Goal: Transaction & Acquisition: Purchase product/service

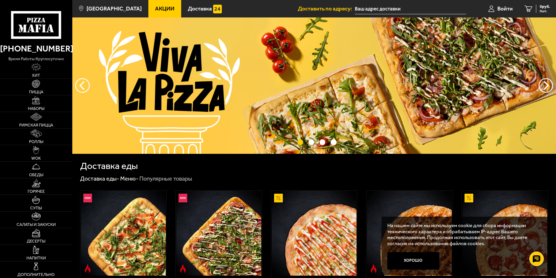
click at [376, 9] on input "text" at bounding box center [410, 8] width 111 height 11
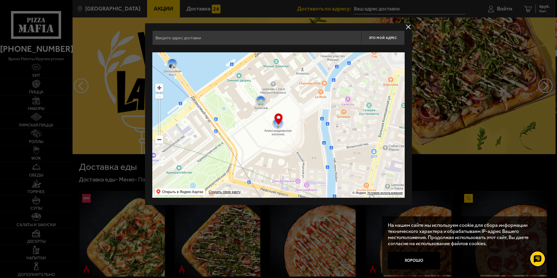
click at [218, 37] on input "text" at bounding box center [256, 37] width 209 height 15
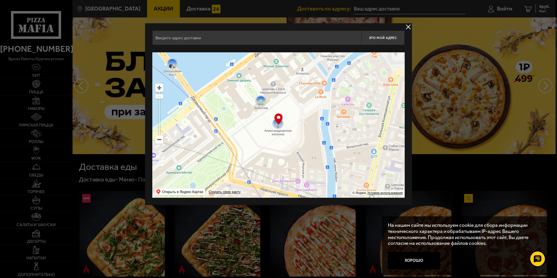
click at [408, 25] on button "delivery type" at bounding box center [408, 26] width 7 height 7
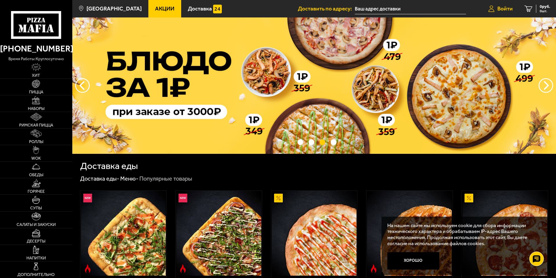
click at [505, 7] on span "Войти" at bounding box center [504, 9] width 15 height 6
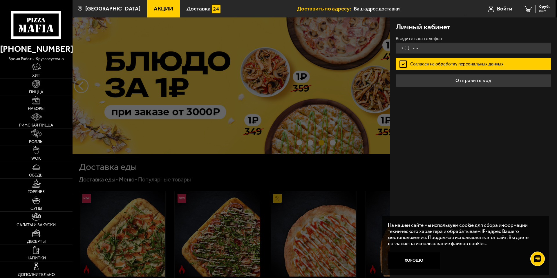
click at [417, 45] on input "+7 ( ) - -" at bounding box center [474, 47] width 156 height 11
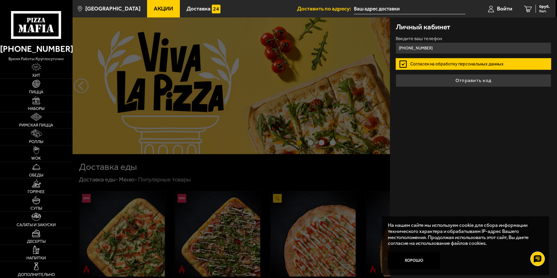
type input "[PHONE_NUMBER]"
click at [441, 62] on label "Согласен на обработку персональных данных" at bounding box center [474, 64] width 156 height 12
click at [0, 0] on input "Согласен на обработку персональных данных" at bounding box center [0, 0] width 0 height 0
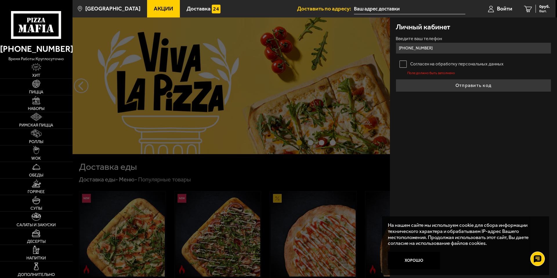
click at [402, 62] on label "Согласен на обработку персональных данных" at bounding box center [474, 64] width 156 height 12
click at [0, 0] on input "Согласен на обработку персональных данных" at bounding box center [0, 0] width 0 height 0
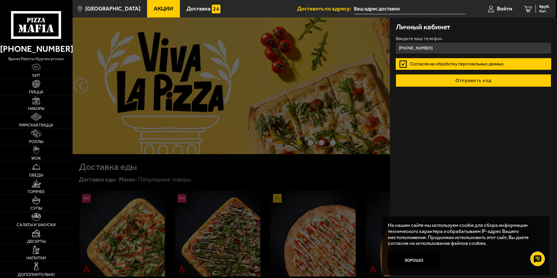
click at [450, 77] on button "Отправить код" at bounding box center [474, 80] width 156 height 13
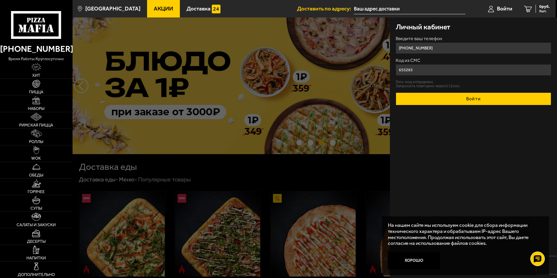
type input "655283"
click at [473, 98] on button "Войти" at bounding box center [474, 98] width 156 height 13
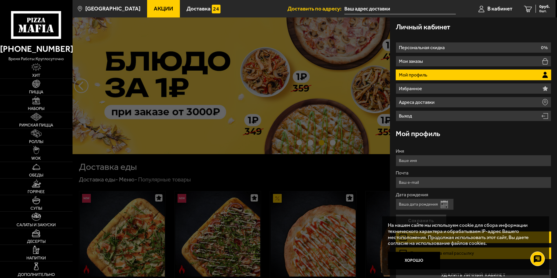
click at [383, 10] on input "text" at bounding box center [400, 8] width 111 height 11
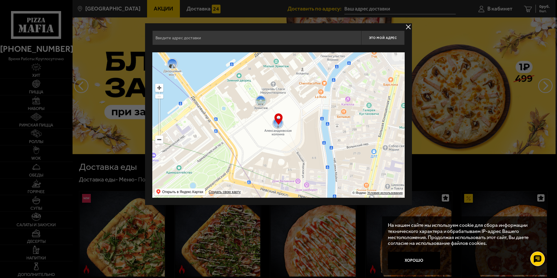
click at [272, 37] on input "text" at bounding box center [256, 37] width 209 height 15
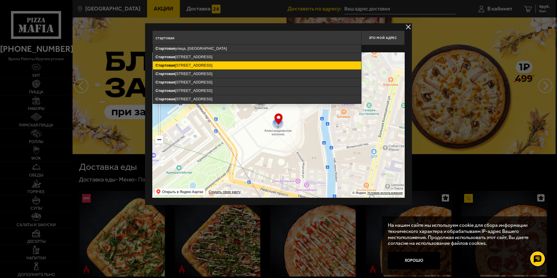
click at [214, 66] on ymaps "[STREET_ADDRESS]" at bounding box center [257, 65] width 208 height 8
type input "[STREET_ADDRESS]"
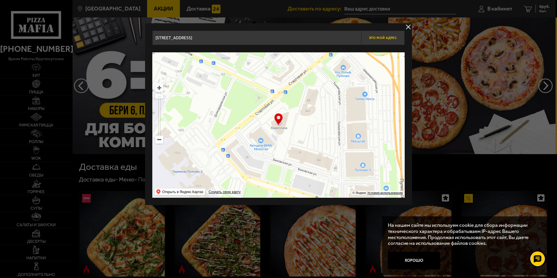
click at [386, 37] on span "Это мой адрес" at bounding box center [383, 38] width 28 height 4
type input "[STREET_ADDRESS]"
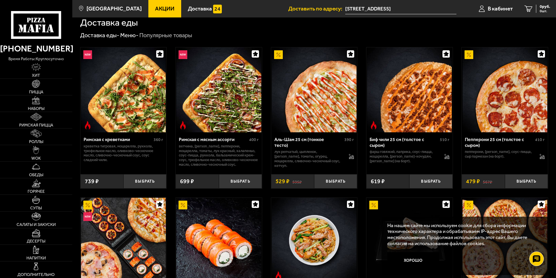
scroll to position [174, 0]
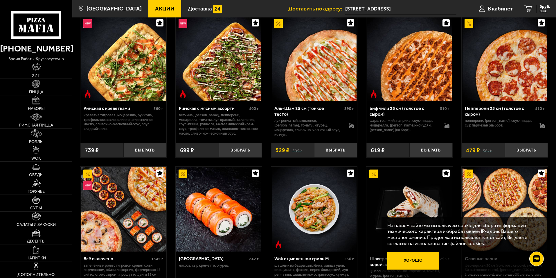
click at [418, 262] on button "Хорошо" at bounding box center [413, 260] width 52 height 17
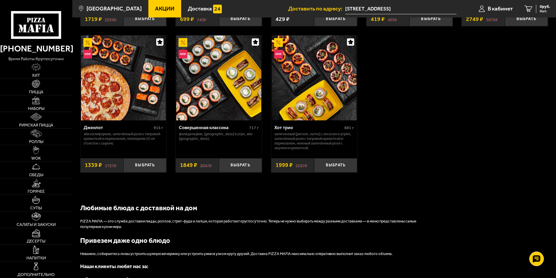
scroll to position [464, 0]
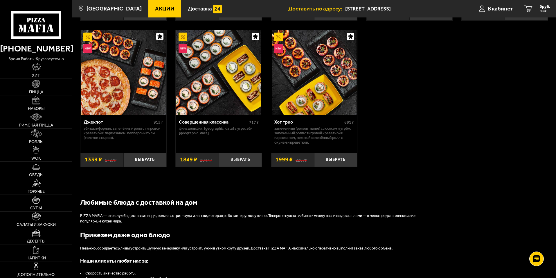
click at [155, 9] on span "Акции" at bounding box center [164, 9] width 19 height 6
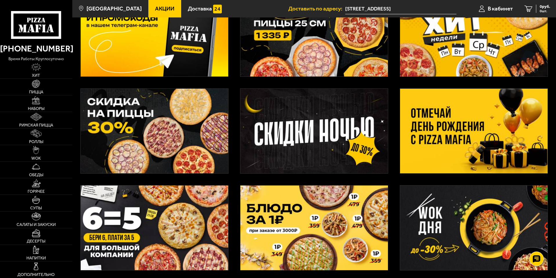
click at [216, 122] on img at bounding box center [154, 131] width 147 height 84
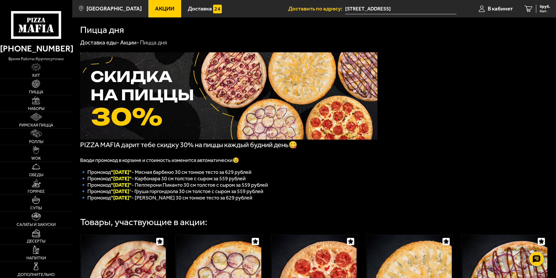
click at [31, 27] on use at bounding box center [32, 29] width 5 height 8
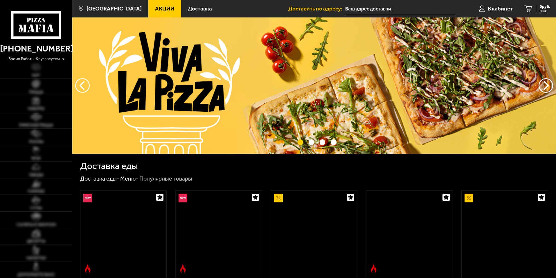
type input "[STREET_ADDRESS]"
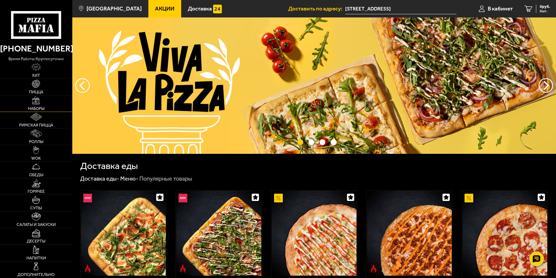
click at [39, 101] on img at bounding box center [36, 100] width 8 height 8
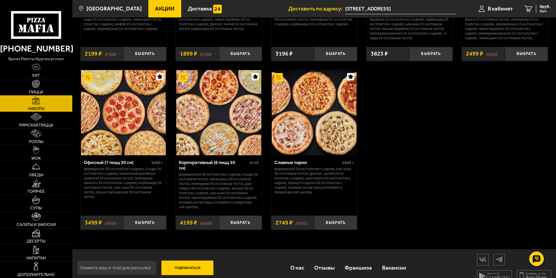
scroll to position [885, 0]
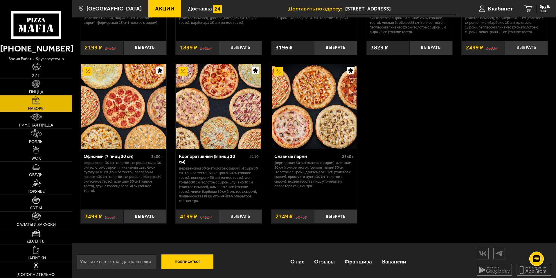
click at [233, 122] on img at bounding box center [218, 106] width 85 height 85
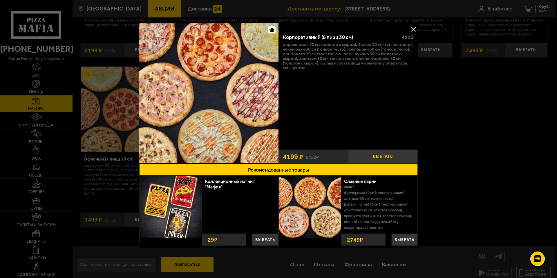
click at [376, 158] on button "Выбрать" at bounding box center [383, 156] width 70 height 14
click at [413, 26] on button at bounding box center [413, 29] width 9 height 9
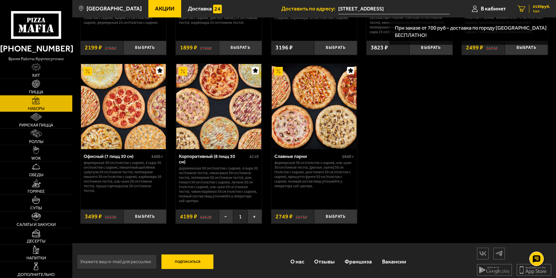
click at [543, 9] on div "4199 руб. 1 шт." at bounding box center [539, 9] width 21 height 8
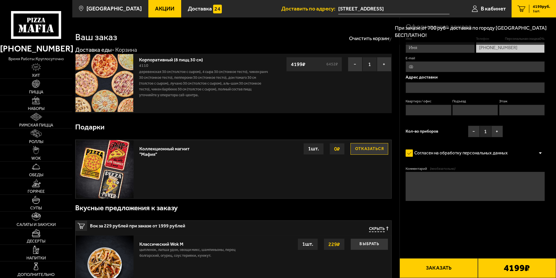
type input "[STREET_ADDRESS]"
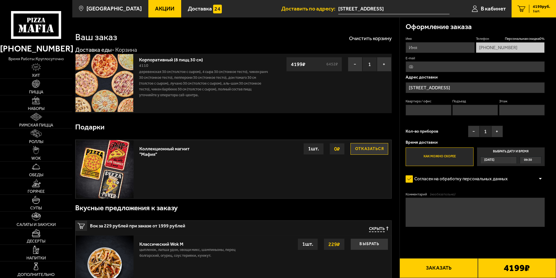
click at [536, 159] on div "09:30" at bounding box center [530, 159] width 21 height 7
click at [0, 0] on input "Выбрать дату и время Сегодня 09:30" at bounding box center [0, 0] width 0 height 0
click at [529, 160] on span "09:30" at bounding box center [528, 159] width 8 height 7
click at [0, 0] on input "Выбрать дату и время Сегодня 09:30" at bounding box center [0, 0] width 0 height 0
click at [538, 160] on div "09:30" at bounding box center [530, 159] width 21 height 7
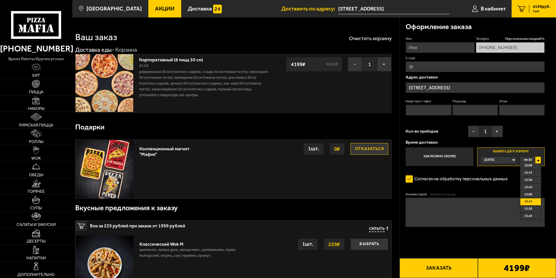
scroll to position [58, 0]
click at [535, 181] on li "12:00" at bounding box center [530, 180] width 21 height 7
click at [431, 47] on input "Имя" at bounding box center [440, 47] width 69 height 11
type input "Алексей"
click at [421, 68] on input "E-mail" at bounding box center [475, 66] width 139 height 11
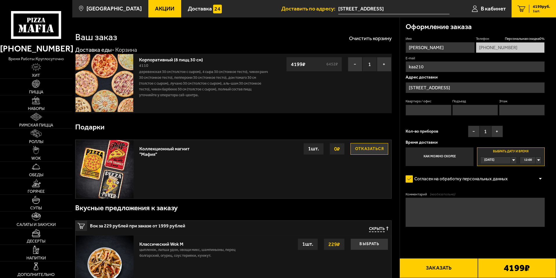
type input "kaa210@yandex.ru"
click at [451, 88] on input "[STREET_ADDRESS]" at bounding box center [475, 87] width 139 height 11
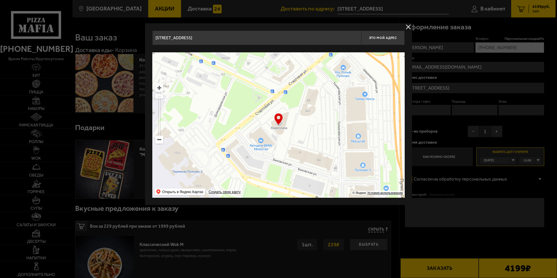
click at [408, 24] on button "delivery type" at bounding box center [408, 26] width 7 height 7
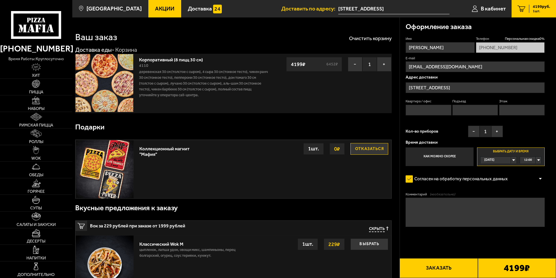
click at [421, 111] on input "Квартира / офис" at bounding box center [429, 110] width 46 height 11
click at [472, 107] on input "Подъезд" at bounding box center [475, 110] width 46 height 11
click at [532, 111] on input "Этаж" at bounding box center [522, 110] width 46 height 11
click at [437, 203] on textarea "Комментарий (необязательно)" at bounding box center [475, 211] width 139 height 29
type textarea "Позвоните, я спущусь, заберу заказ"
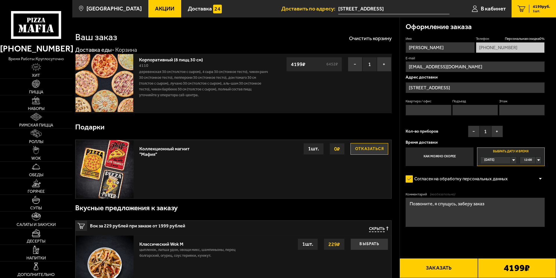
click at [445, 270] on button "Заказать" at bounding box center [438, 268] width 78 height 20
click at [430, 107] on input "Квартира / офис" at bounding box center [429, 110] width 46 height 11
click at [470, 108] on input "Подъезд" at bounding box center [475, 110] width 46 height 11
click at [524, 113] on input "Этаж" at bounding box center [522, 110] width 46 height 11
click at [430, 111] on input "Квартира / офис" at bounding box center [429, 110] width 46 height 11
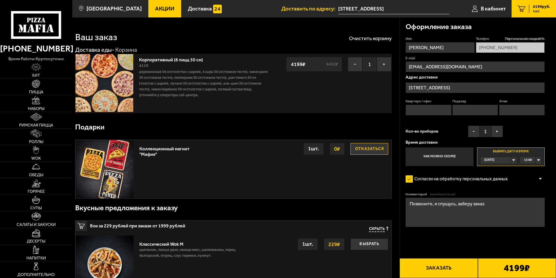
click at [514, 106] on input "Этаж" at bounding box center [522, 110] width 46 height 11
type input "1"
click at [469, 111] on input "Подъезд" at bounding box center [475, 110] width 46 height 11
type input "1"
click at [410, 110] on input "Квартира / офис" at bounding box center [429, 110] width 46 height 11
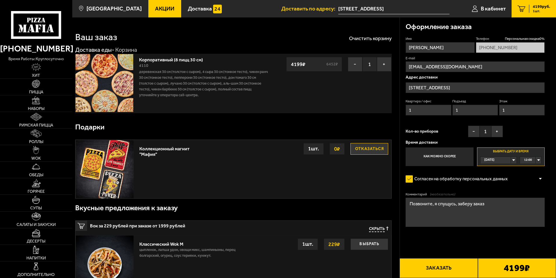
type input "1"
click at [453, 270] on button "Заказать" at bounding box center [438, 268] width 78 height 20
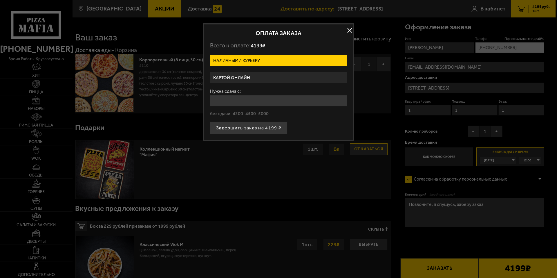
click at [240, 78] on label "Картой онлайн" at bounding box center [278, 77] width 137 height 11
click at [0, 0] on input "Картой онлайн" at bounding box center [0, 0] width 0 height 0
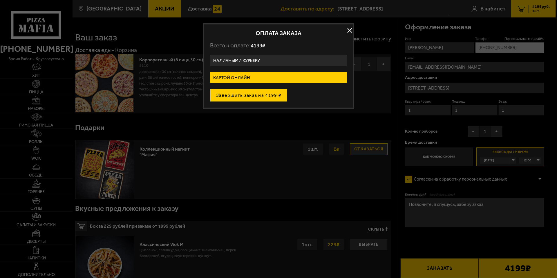
click at [253, 91] on button "Завершить заказ на 4199 ₽" at bounding box center [249, 95] width 78 height 13
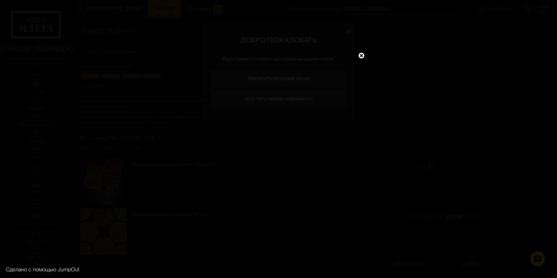
click at [361, 54] on link at bounding box center [362, 56] width 8 height 8
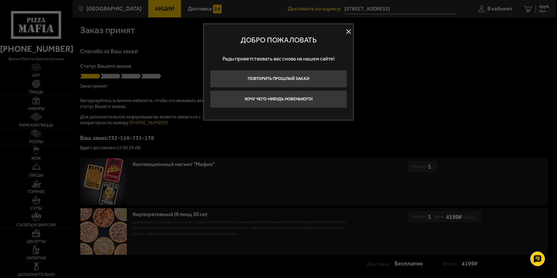
click at [348, 31] on button at bounding box center [348, 31] width 9 height 9
